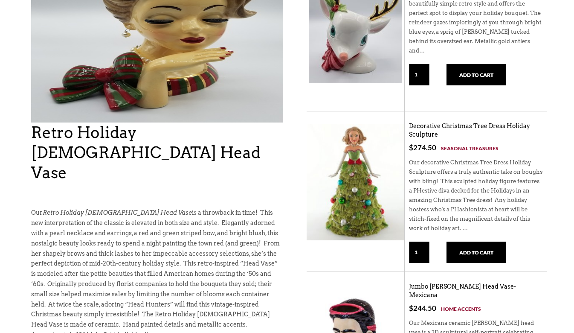
scroll to position [203, 0]
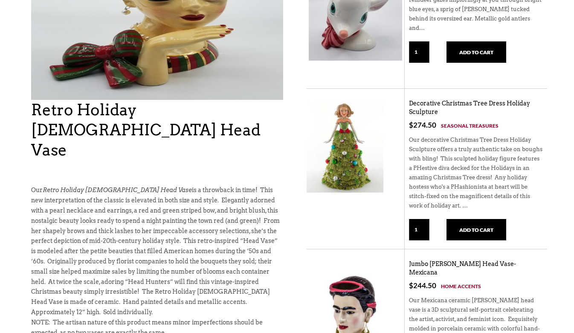
click at [349, 181] on img at bounding box center [345, 147] width 77 height 91
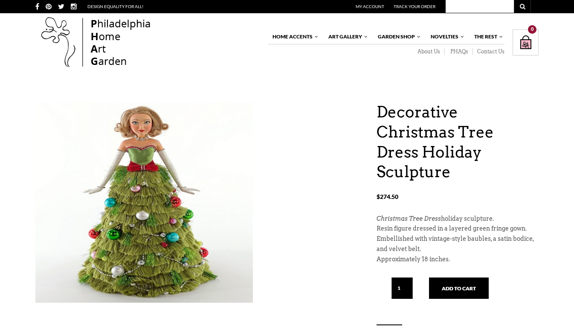
click at [346, 163] on div "Decorative Christmas Tree Dress Holiday Sculpture $ 274.50 Decorative Christmas…" at bounding box center [287, 236] width 504 height 269
